Goal: Task Accomplishment & Management: Manage account settings

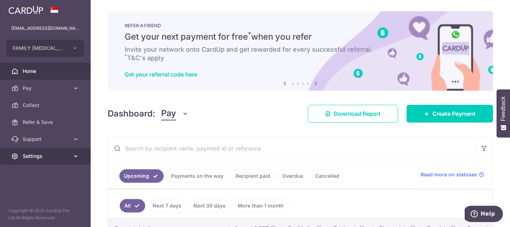
click at [37, 158] on span "Settings" at bounding box center [46, 156] width 47 height 7
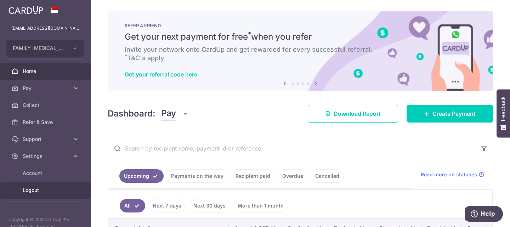
click at [34, 191] on span "Logout" at bounding box center [46, 190] width 47 height 7
